Goal: Information Seeking & Learning: Learn about a topic

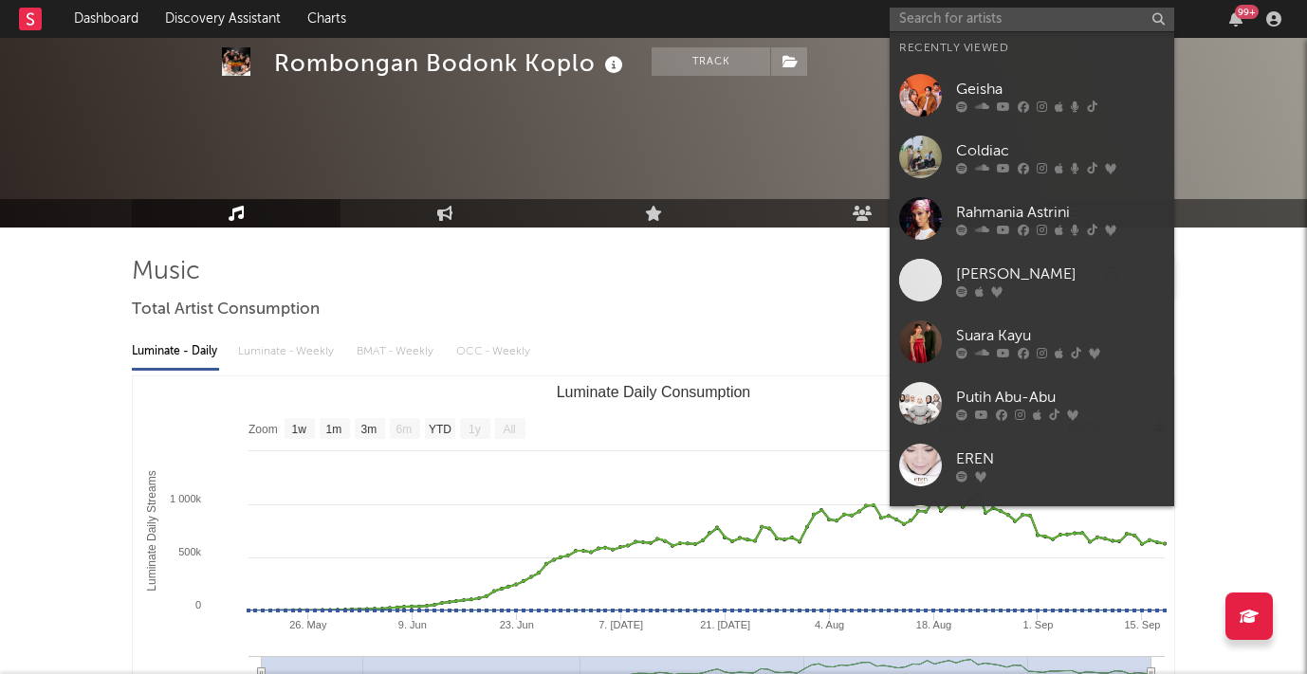
select select "1w"
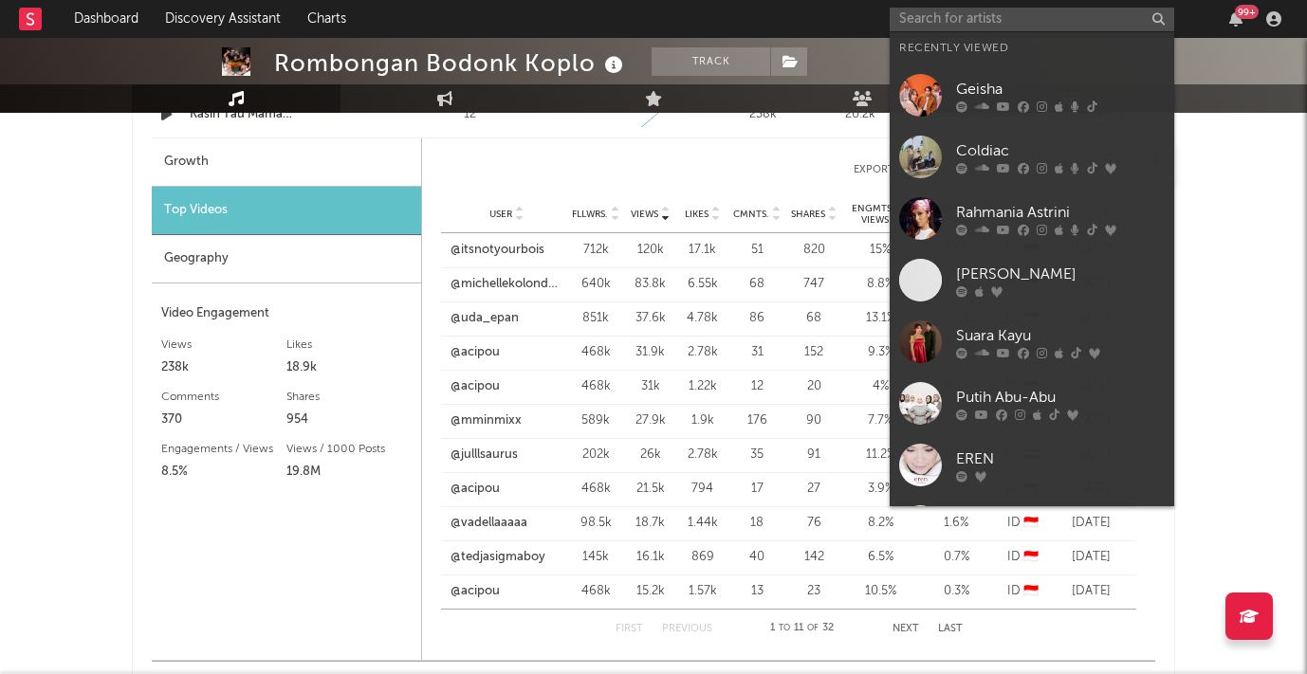
click at [976, 17] on input "text" at bounding box center [1032, 20] width 285 height 24
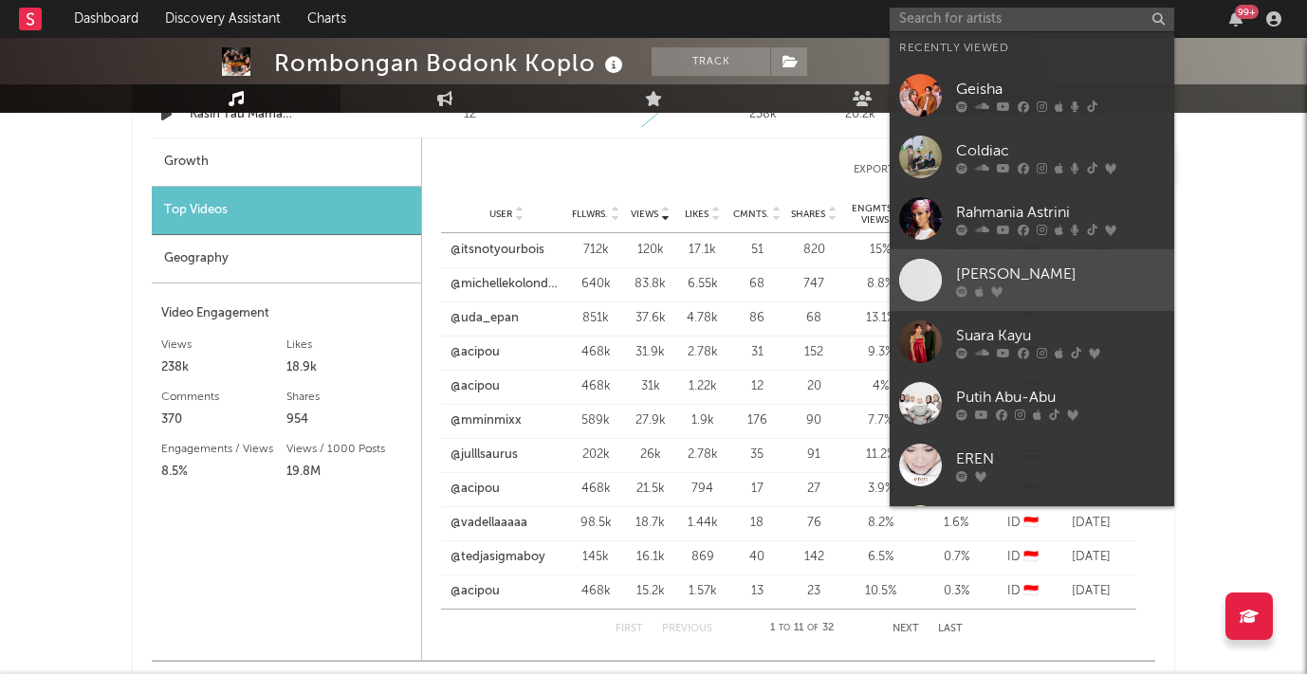
click at [1006, 266] on div "[PERSON_NAME]" at bounding box center [1060, 274] width 209 height 23
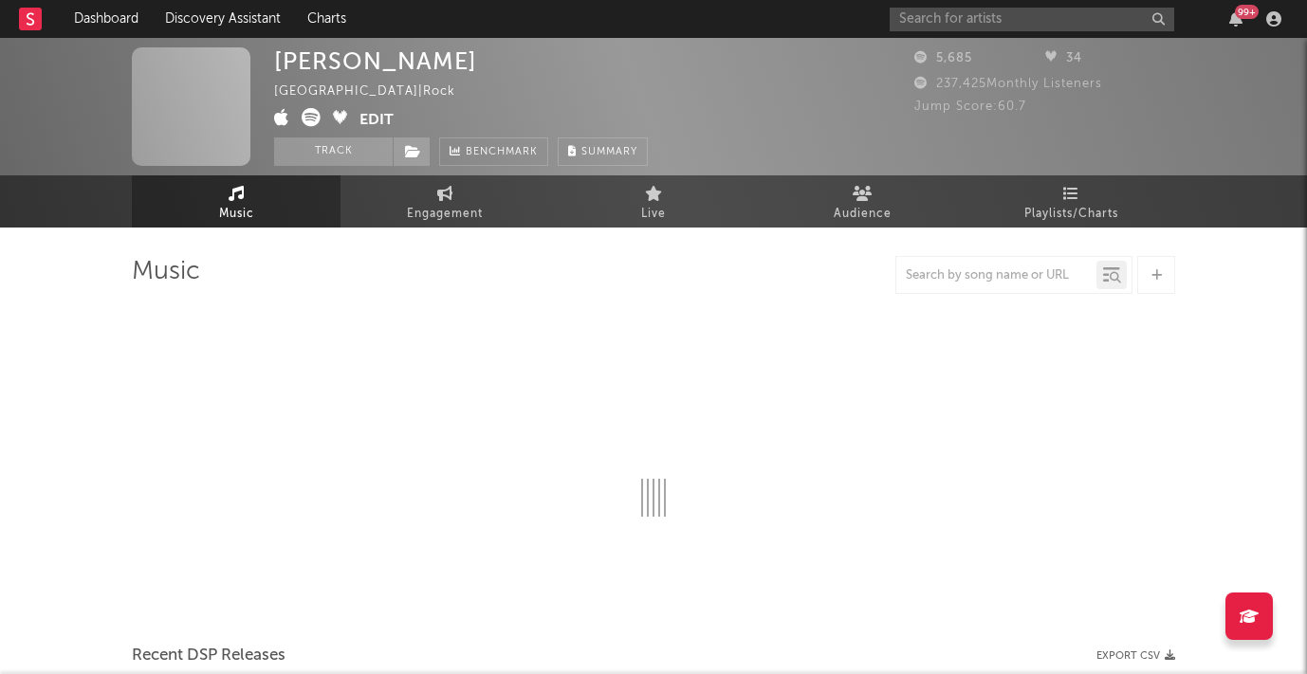
select select "6m"
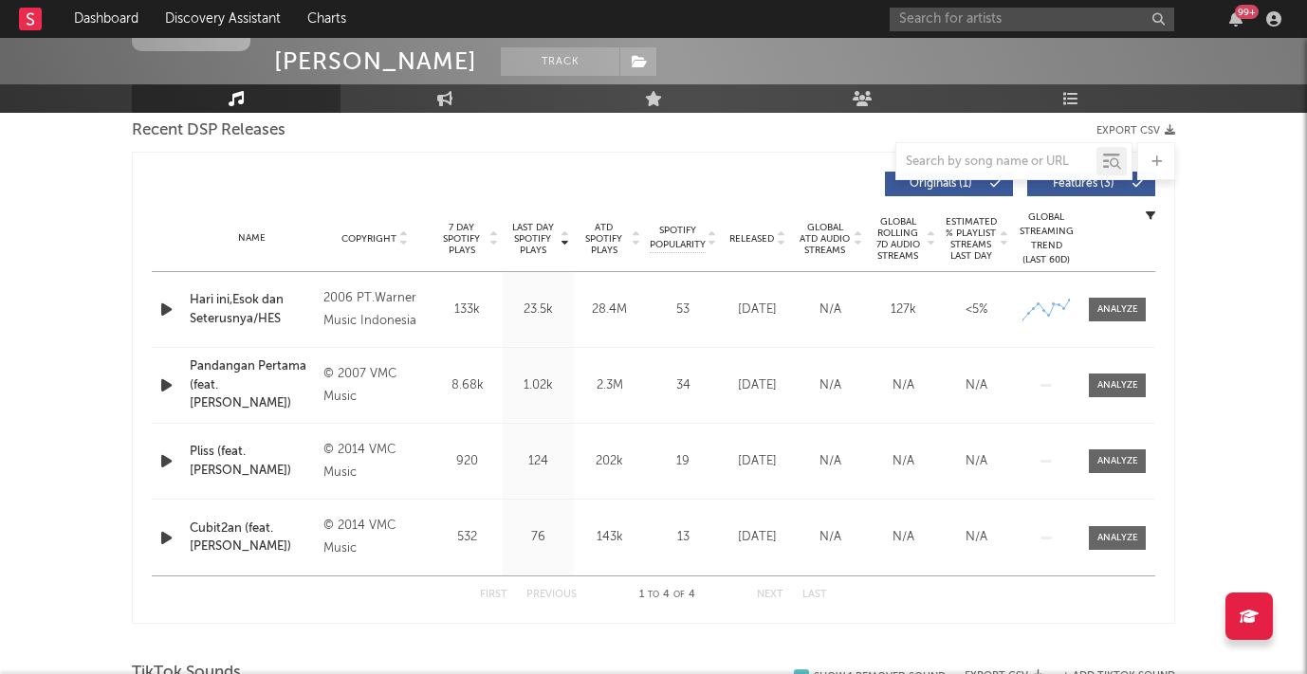
scroll to position [683, 0]
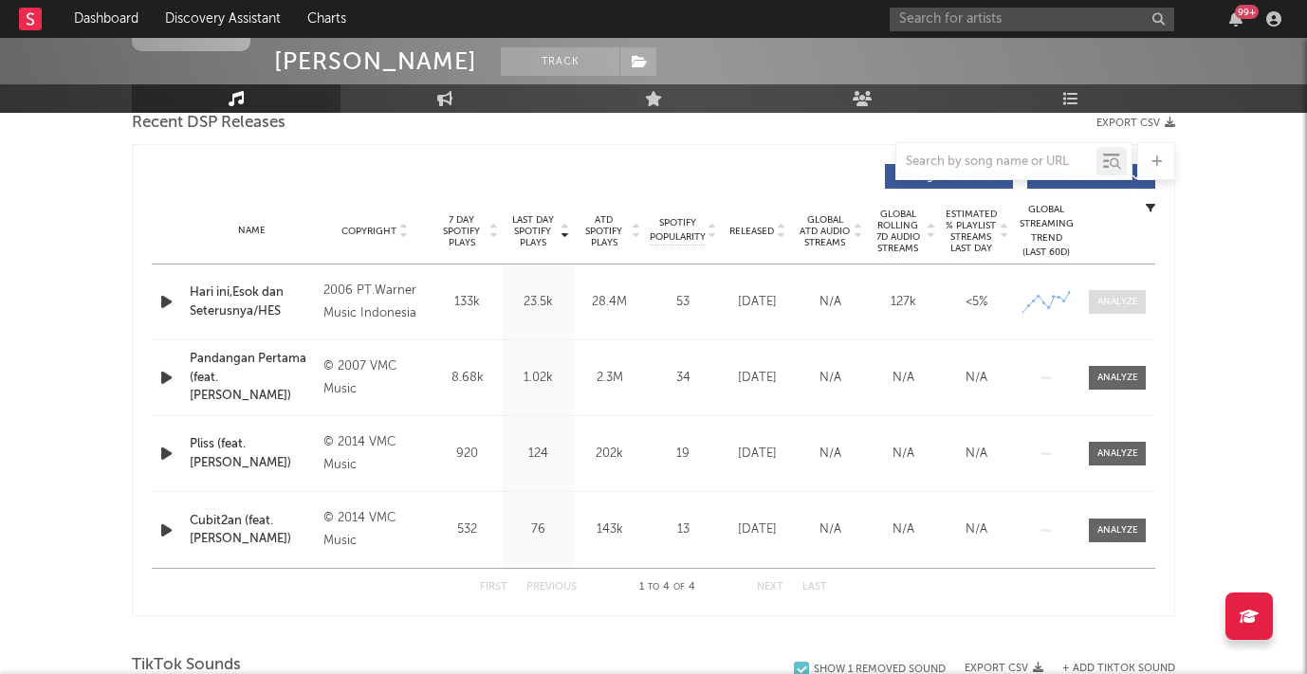
click at [1131, 305] on div at bounding box center [1117, 302] width 41 height 14
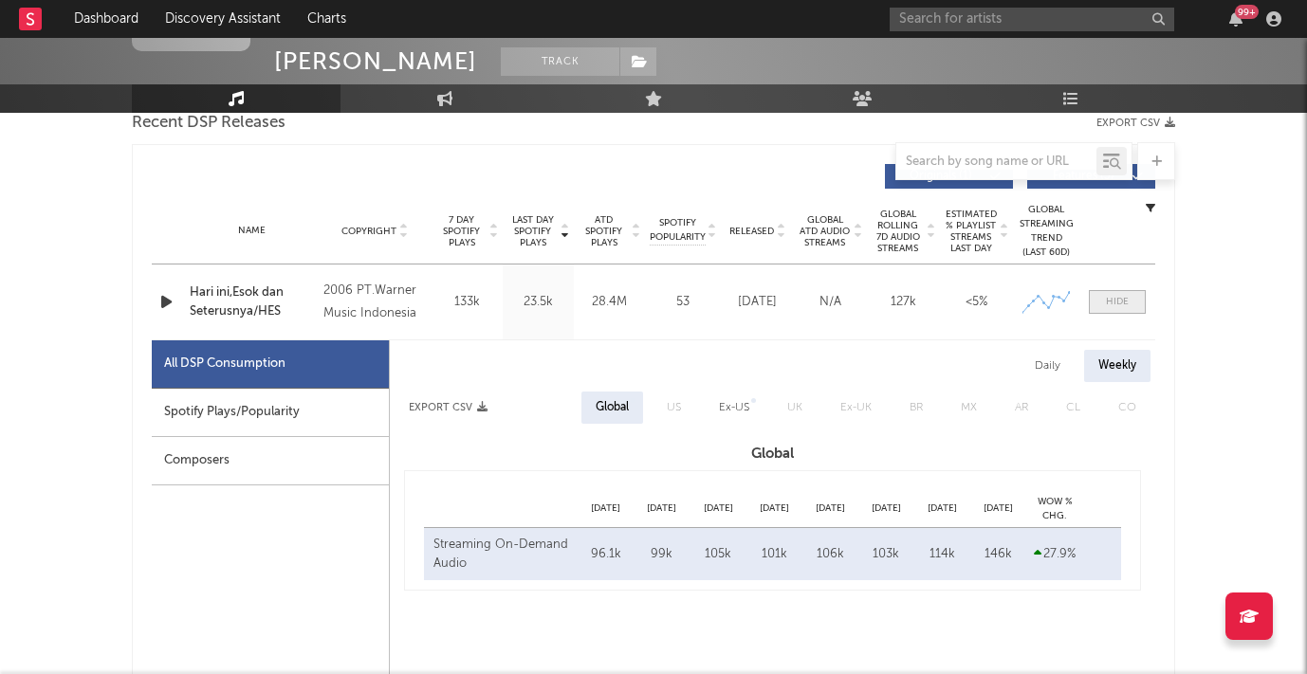
select select "6m"
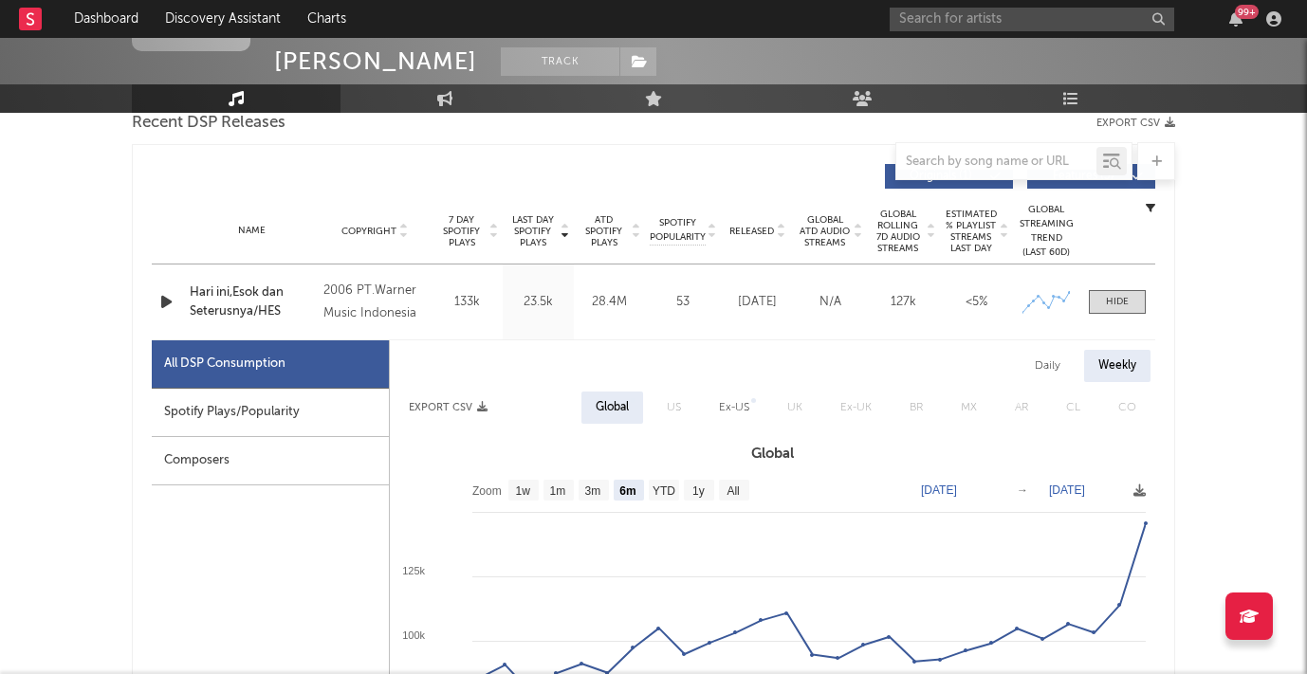
click at [289, 406] on div "Spotify Plays/Popularity" at bounding box center [270, 413] width 237 height 48
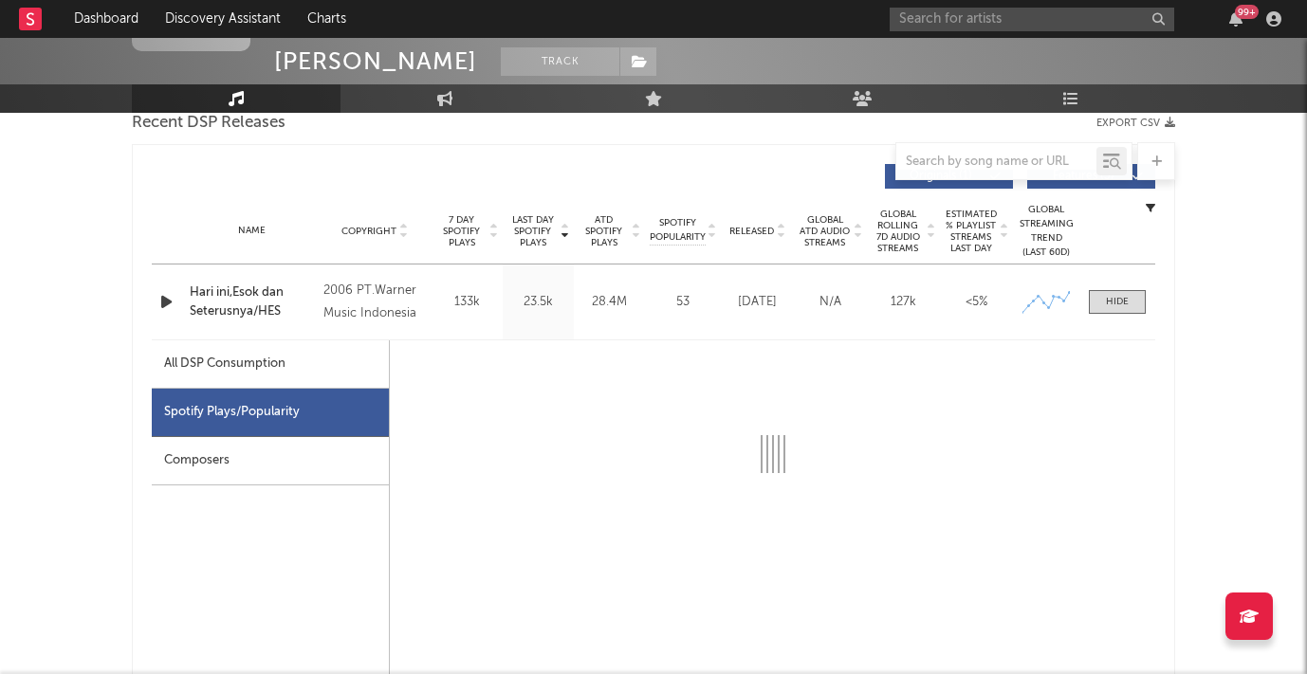
select select "6m"
select select "1w"
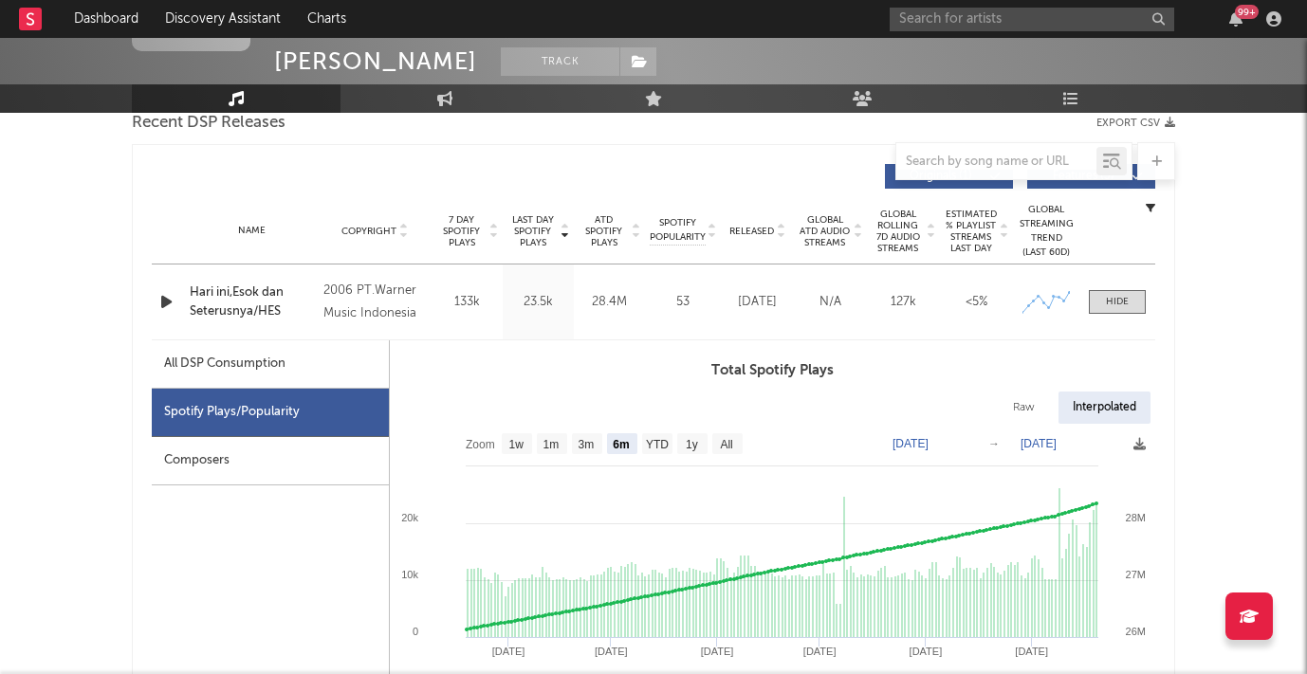
scroll to position [707, 0]
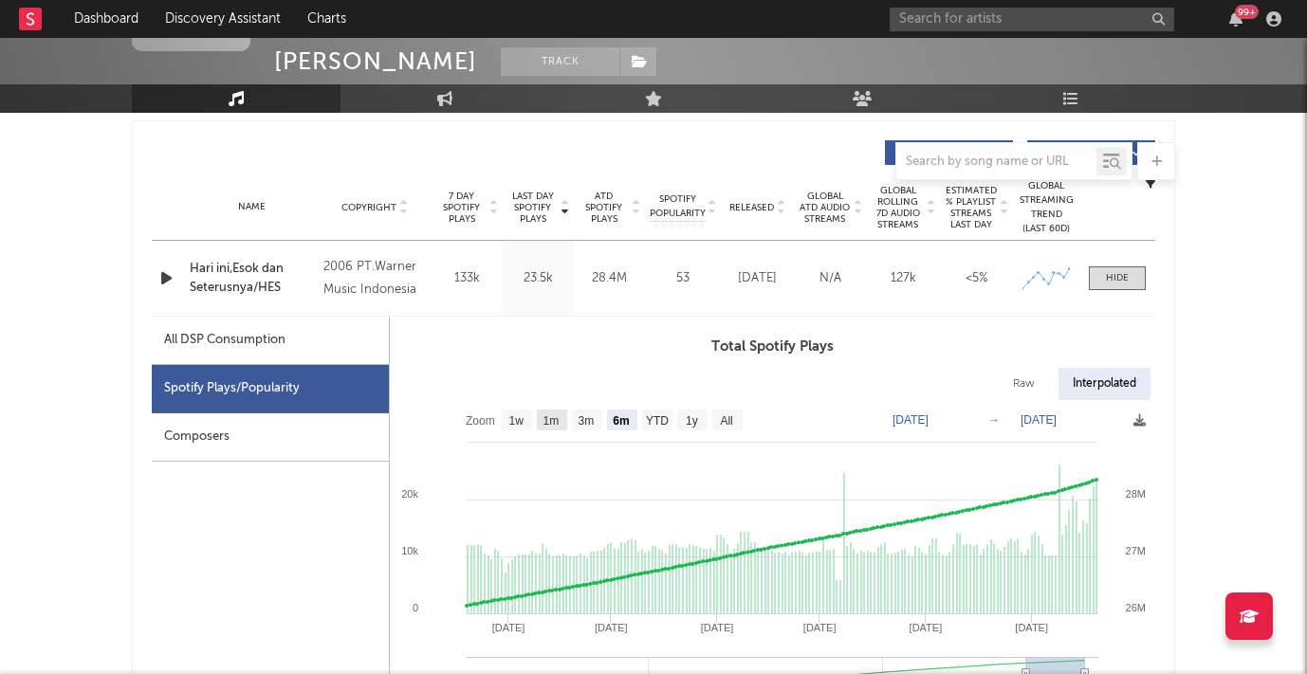
click at [553, 414] on text "1m" at bounding box center [551, 420] width 16 height 13
select select "1m"
type input "[DATE]"
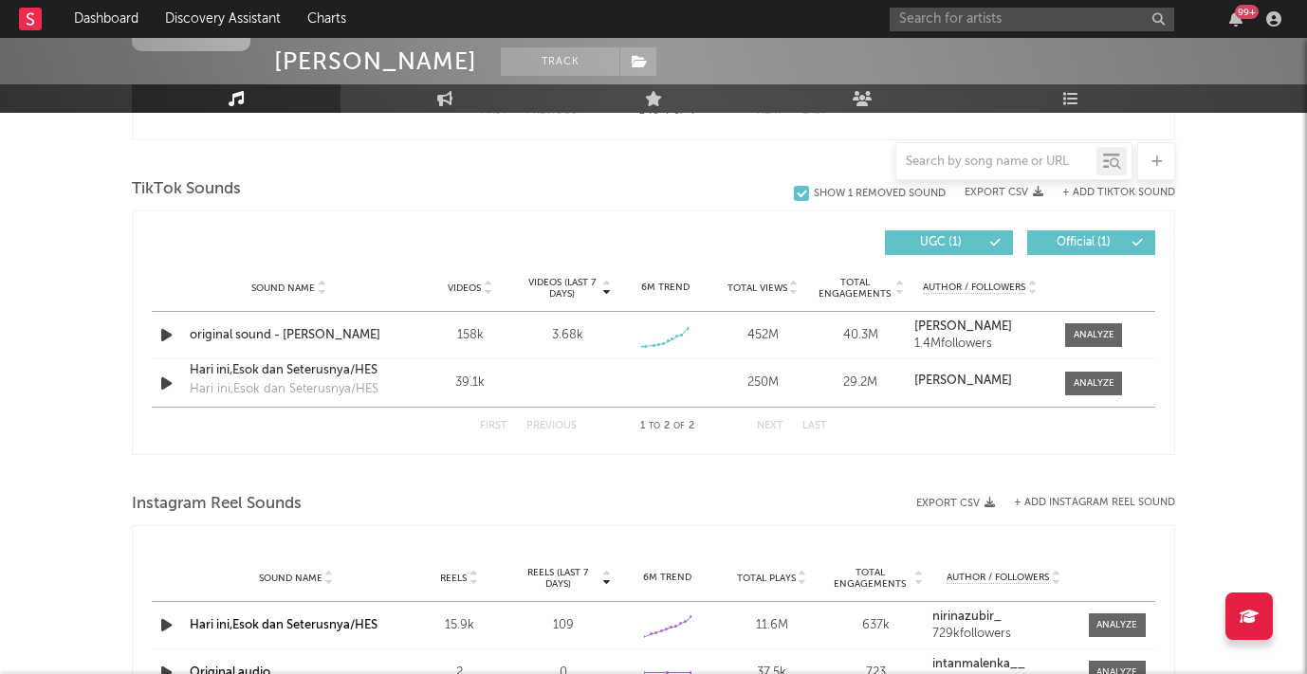
scroll to position [2064, 0]
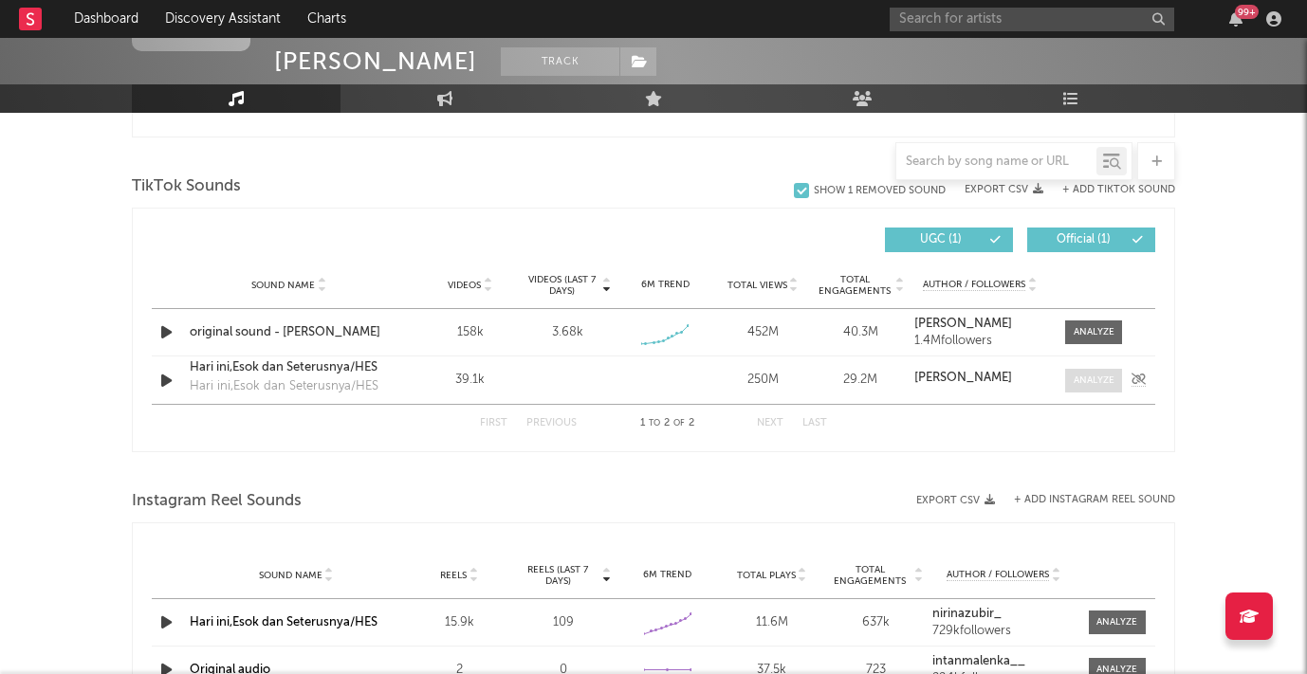
click at [1104, 381] on div at bounding box center [1094, 381] width 41 height 14
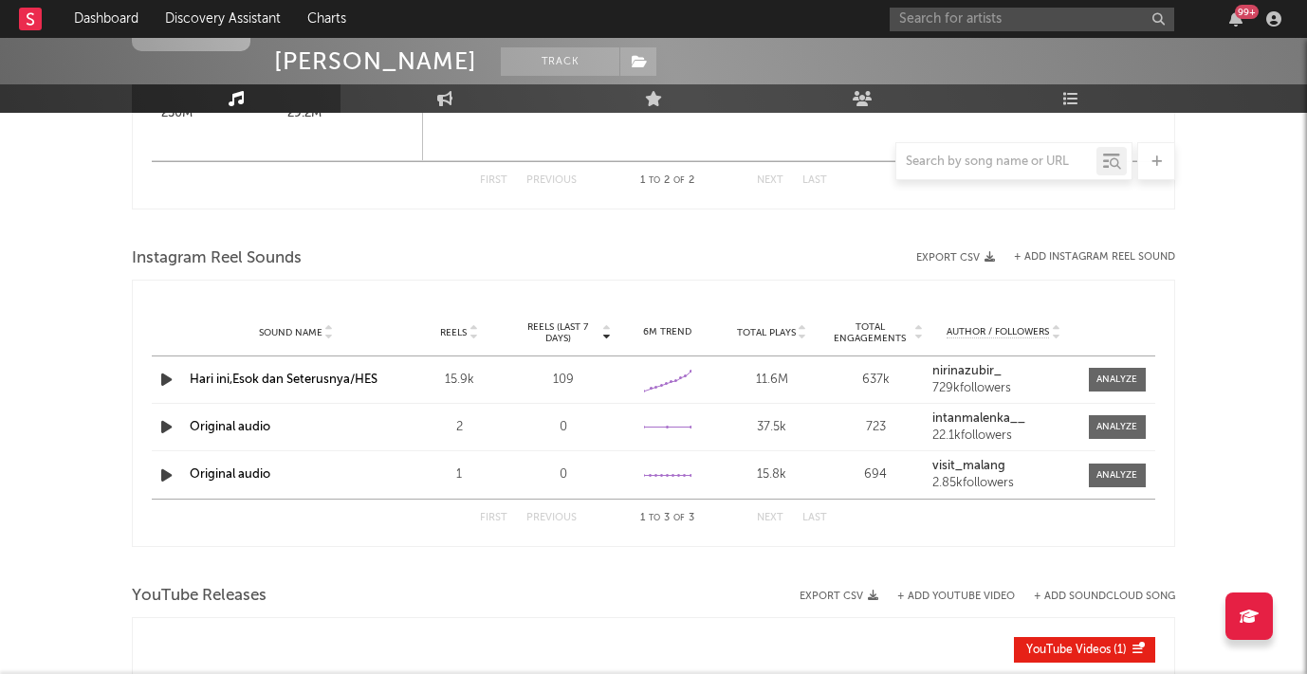
scroll to position [2830, 0]
click at [1126, 381] on div at bounding box center [1116, 379] width 41 height 14
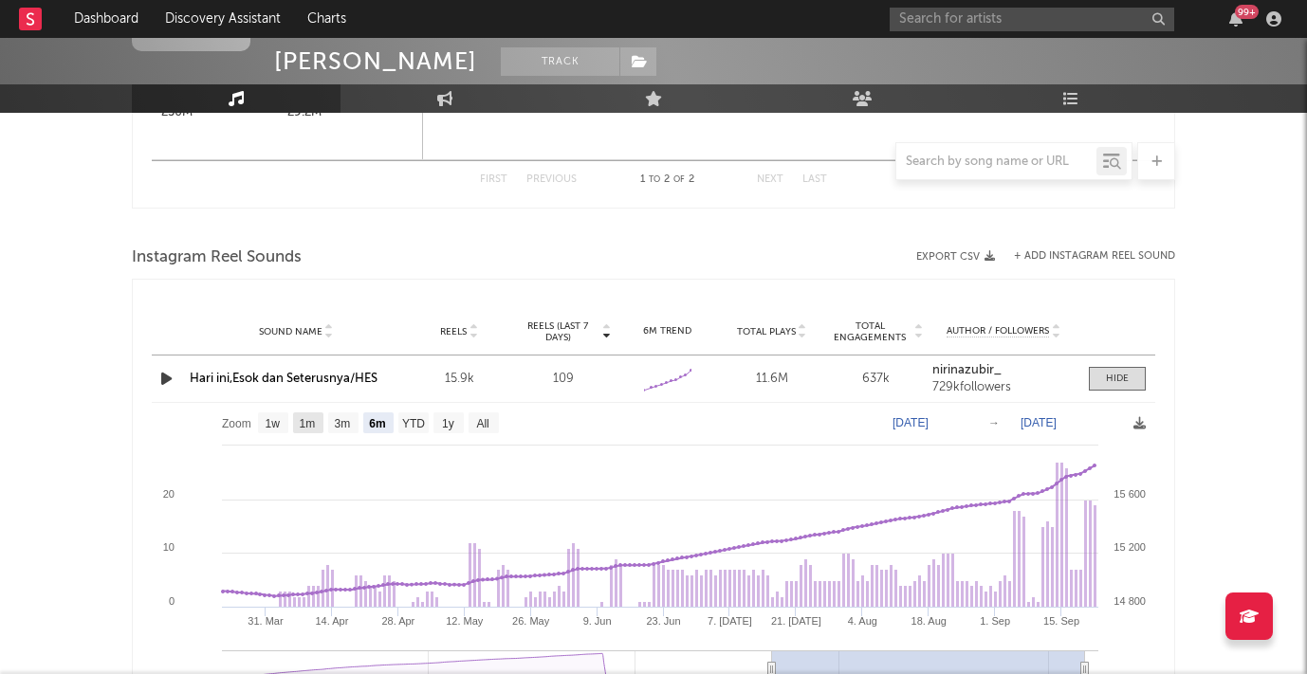
click at [312, 417] on text "1m" at bounding box center [308, 423] width 16 height 13
select select "1m"
type input "[DATE]"
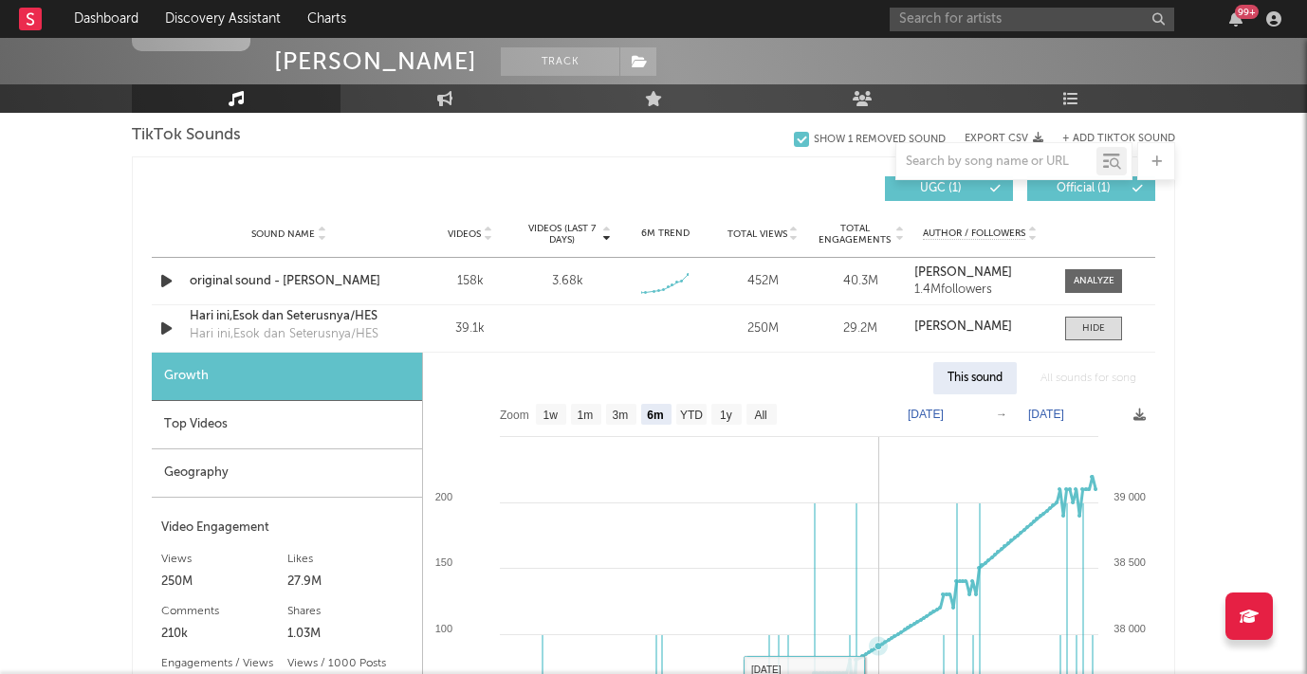
scroll to position [2098, 0]
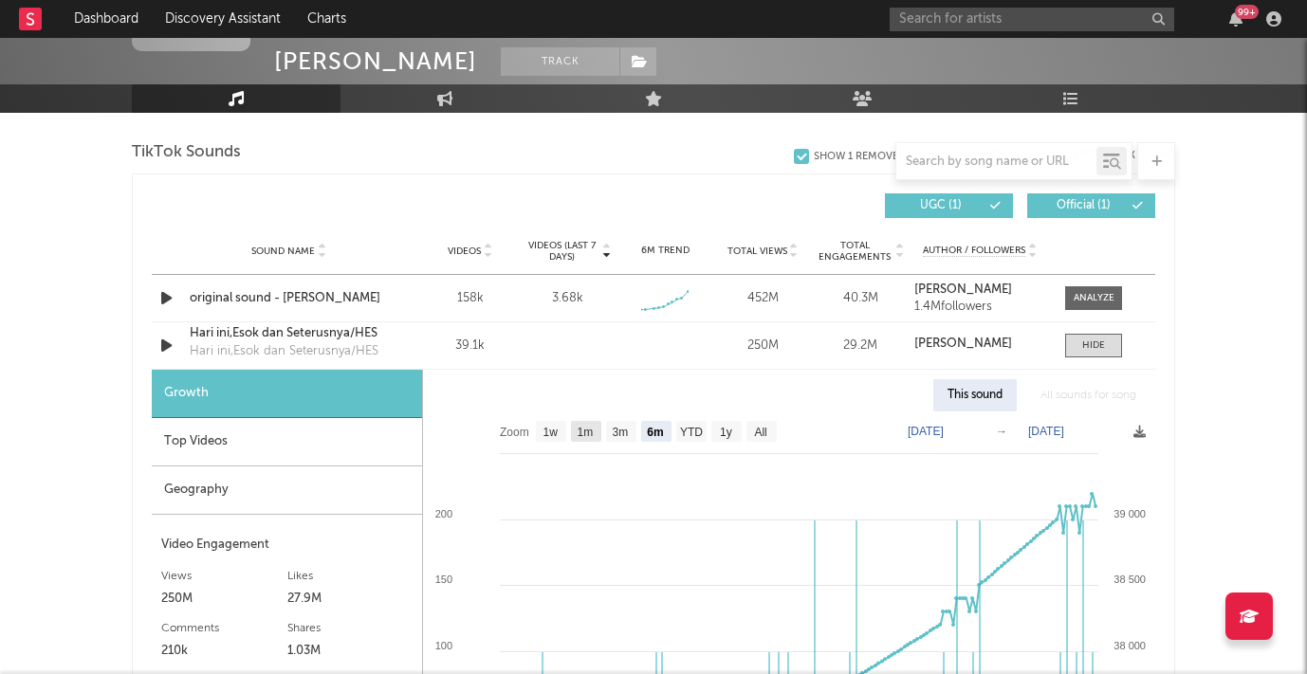
click at [588, 433] on text "1m" at bounding box center [586, 432] width 16 height 13
select select "1m"
type input "[DATE]"
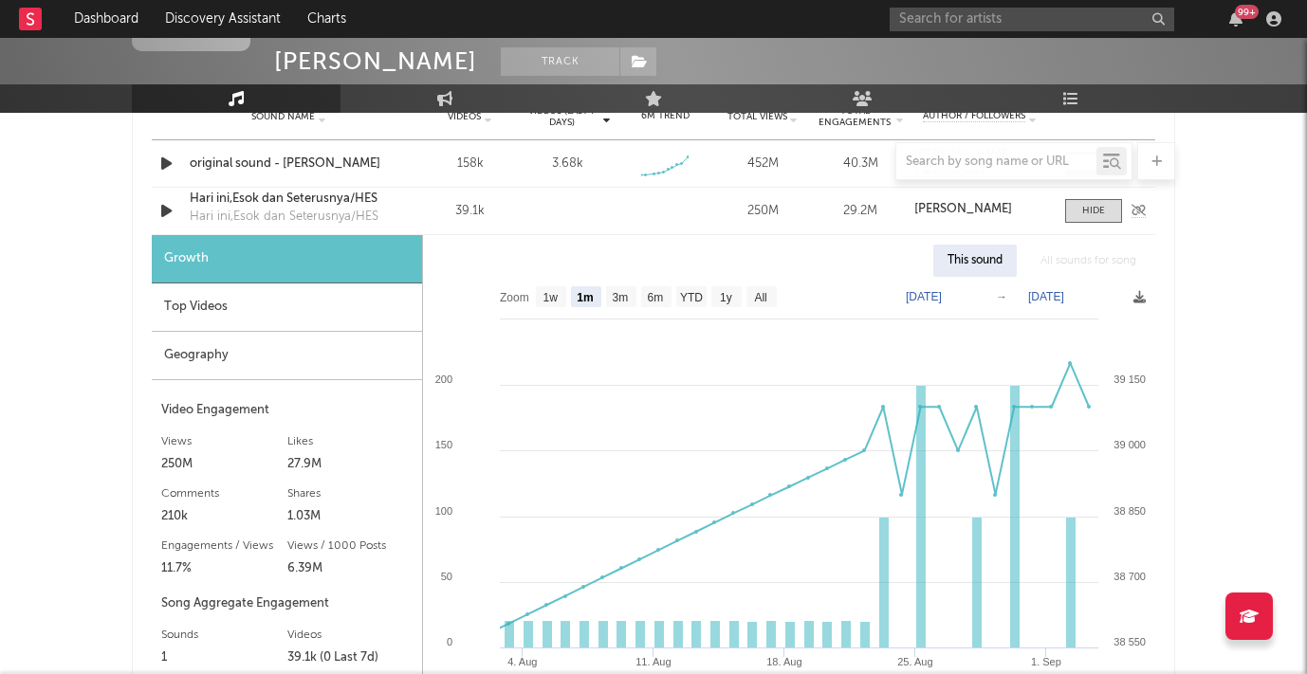
scroll to position [2239, 0]
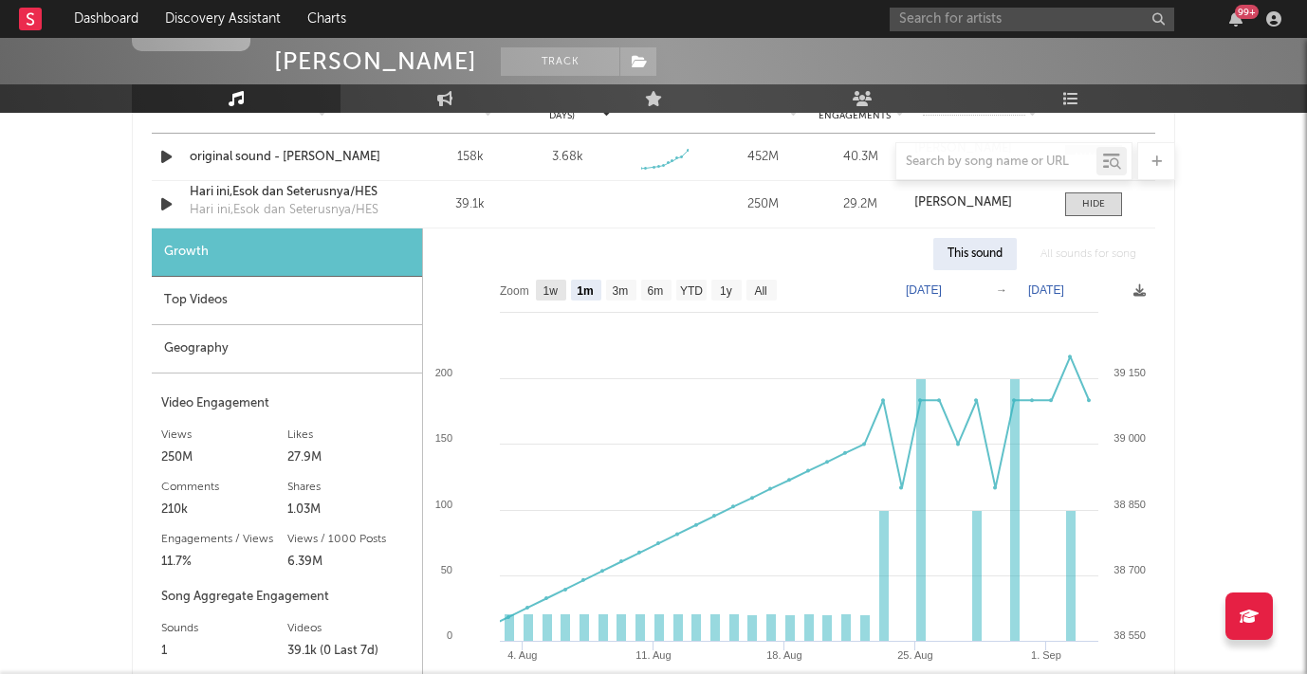
click at [549, 285] on text "1w" at bounding box center [550, 291] width 15 height 13
select select "1w"
type input "[DATE]"
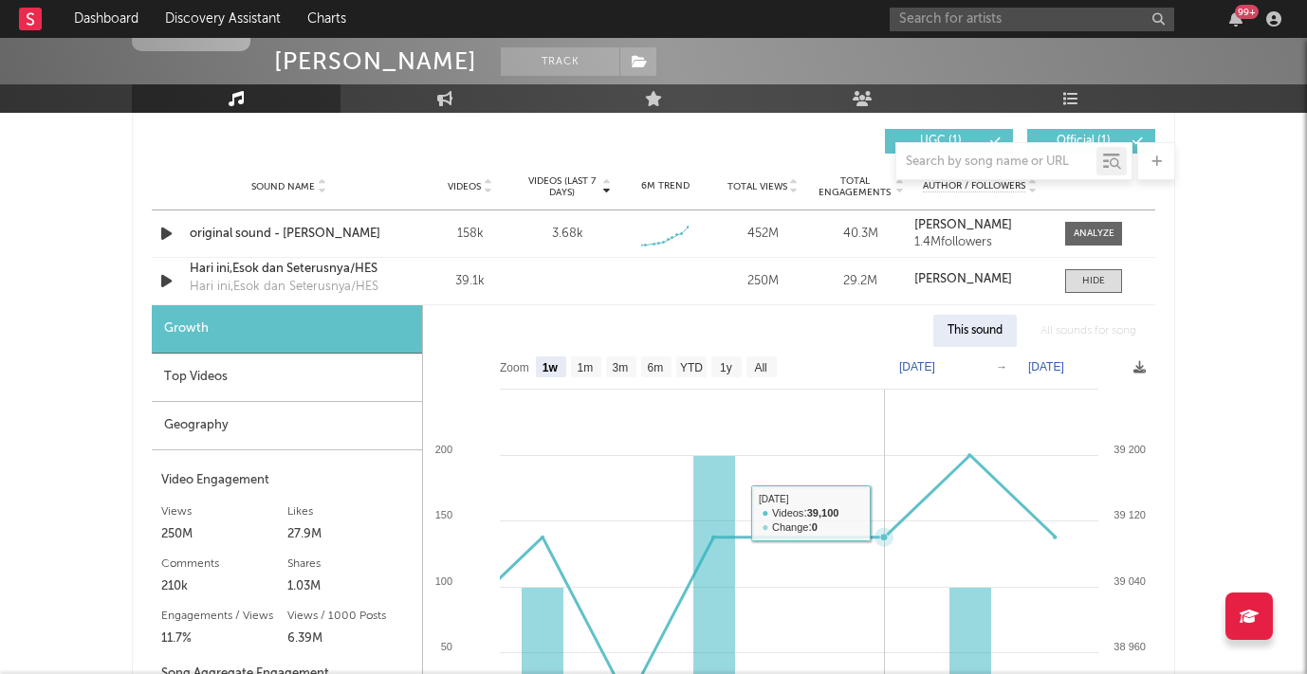
scroll to position [2161, 0]
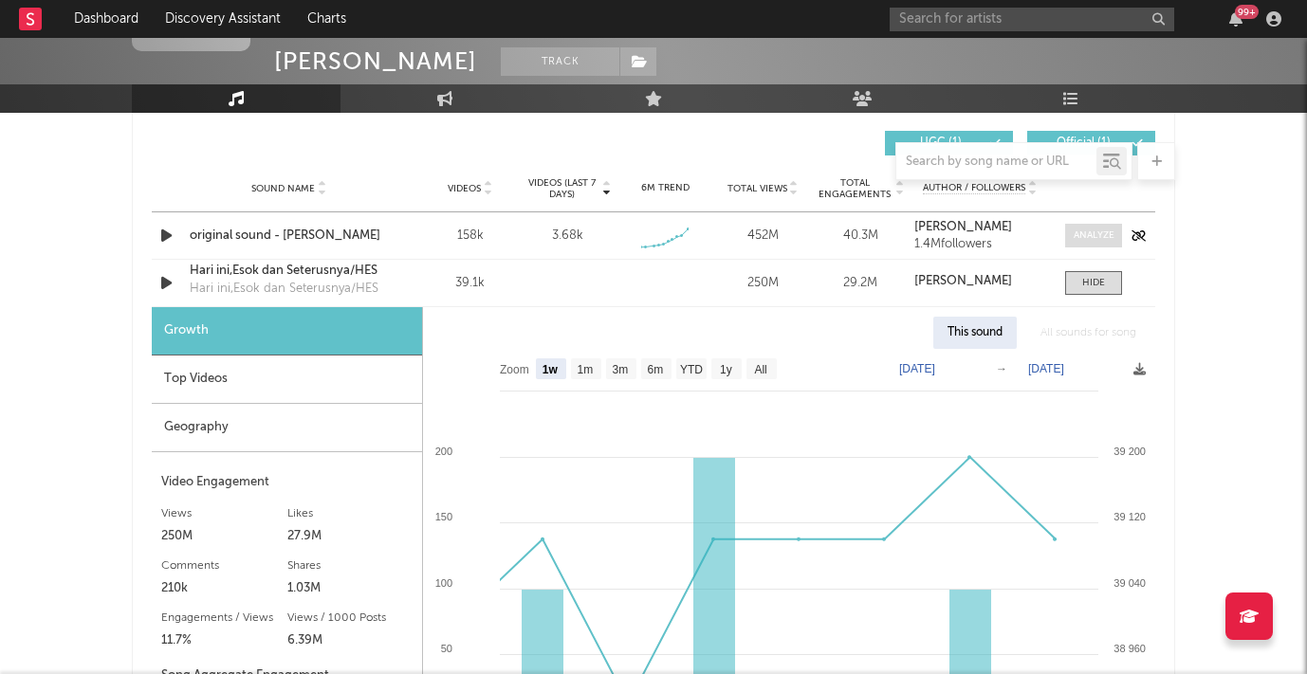
click at [1082, 245] on span at bounding box center [1093, 236] width 57 height 24
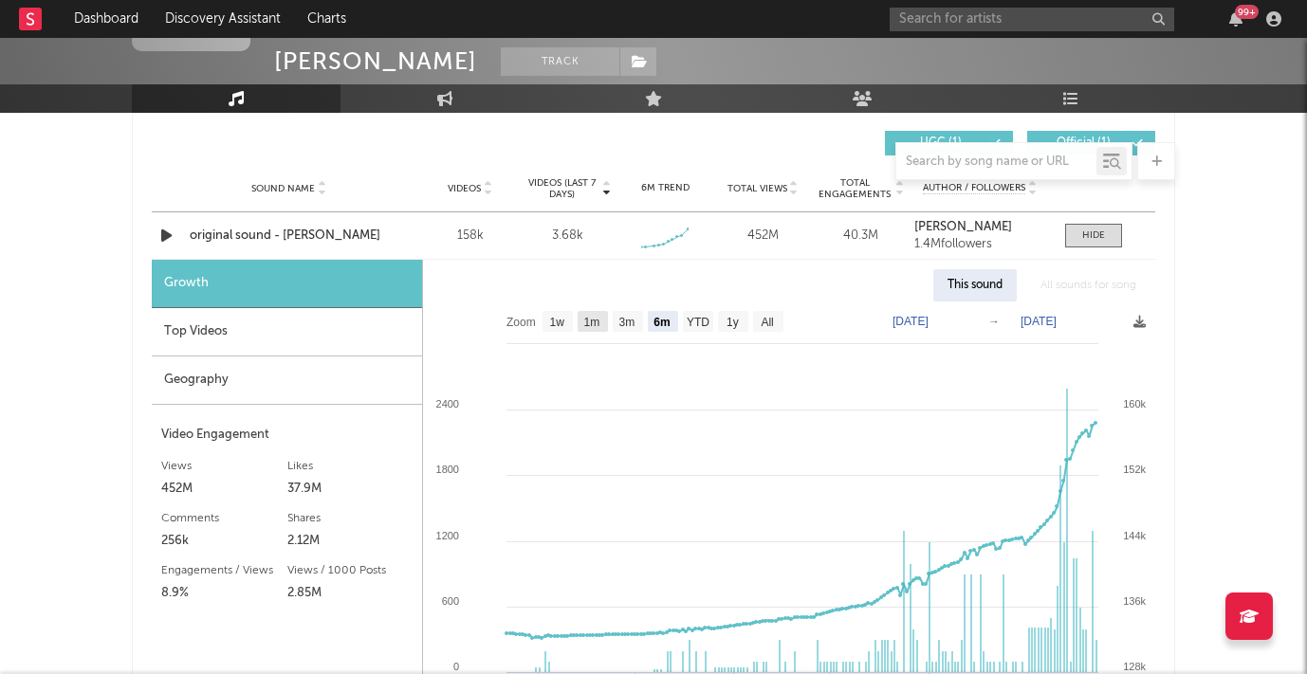
click at [591, 322] on text "1m" at bounding box center [592, 322] width 16 height 13
select select "1m"
type input "[DATE]"
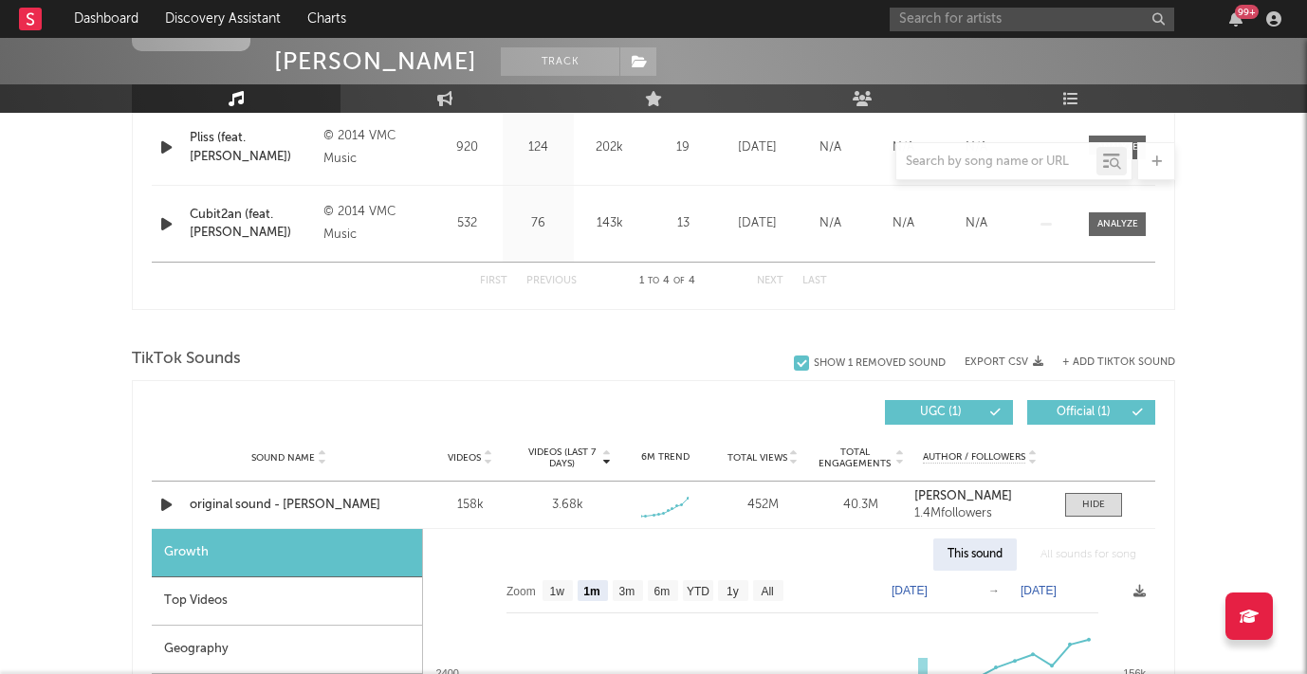
scroll to position [1892, 0]
